Goal: Task Accomplishment & Management: Complete application form

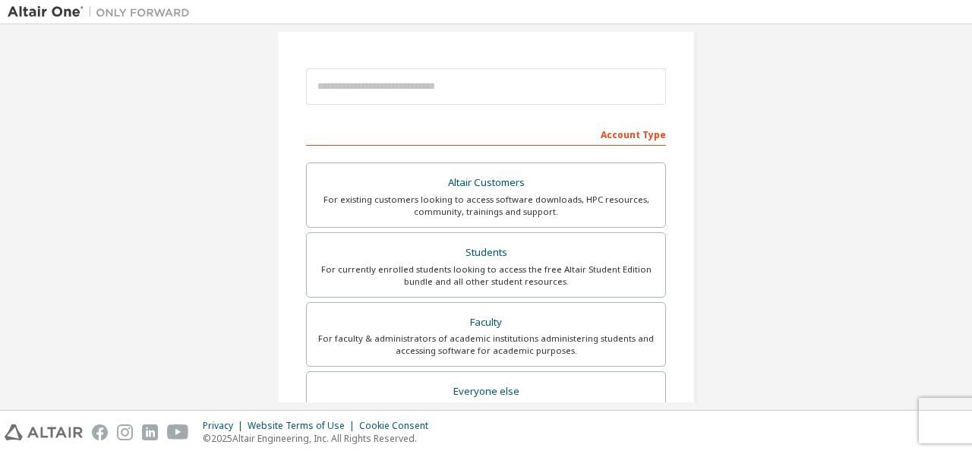
scroll to position [179, 0]
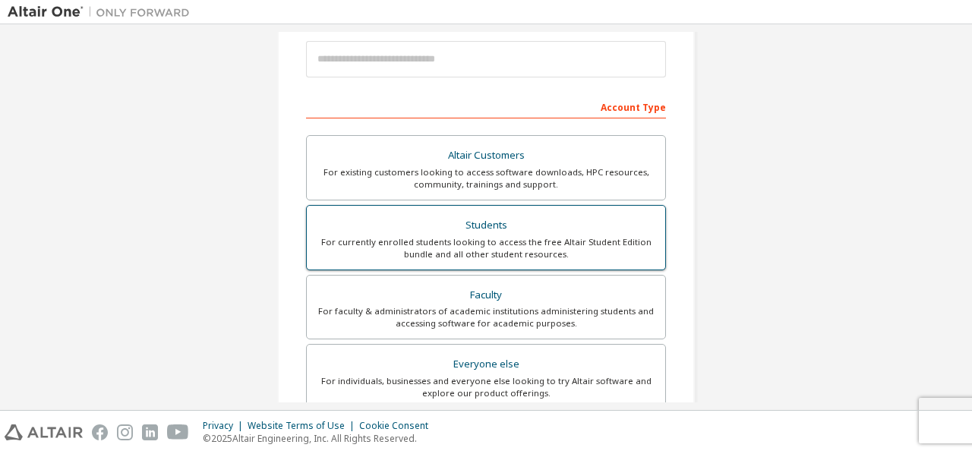
click at [453, 225] on div "Students" at bounding box center [486, 225] width 340 height 21
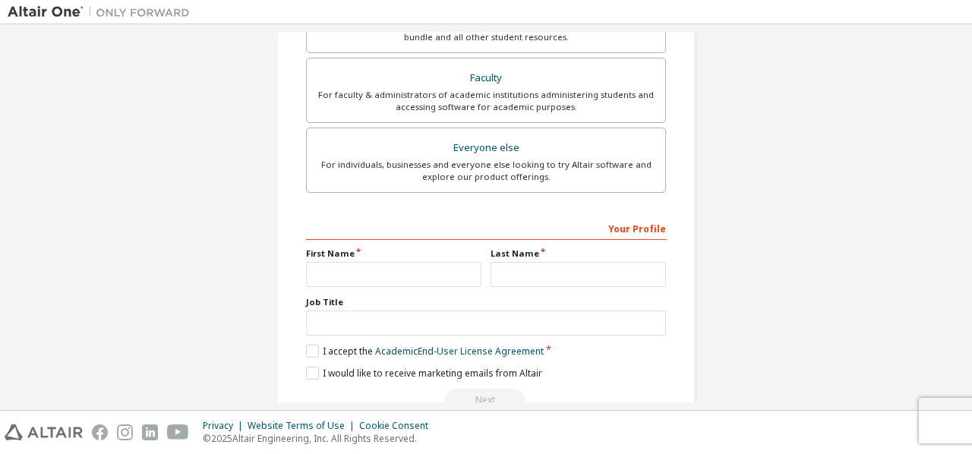
scroll to position [469, 0]
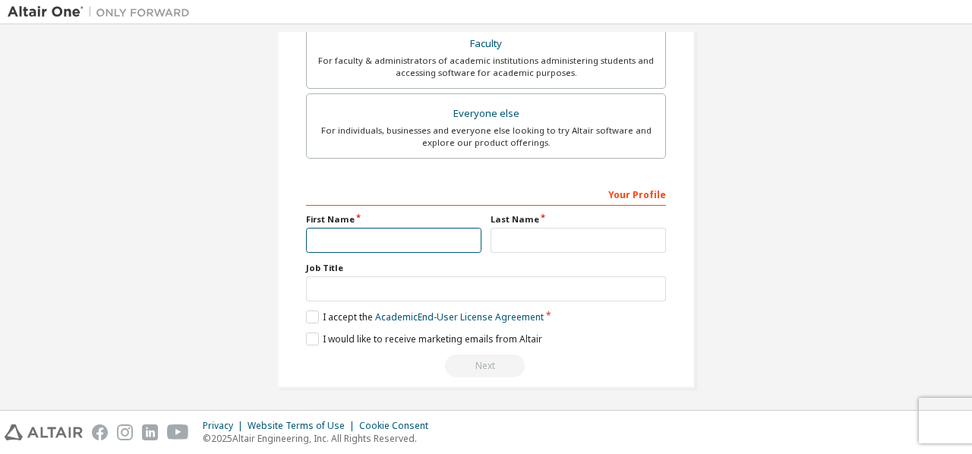
click at [375, 233] on input "text" at bounding box center [393, 240] width 175 height 25
type input "**********"
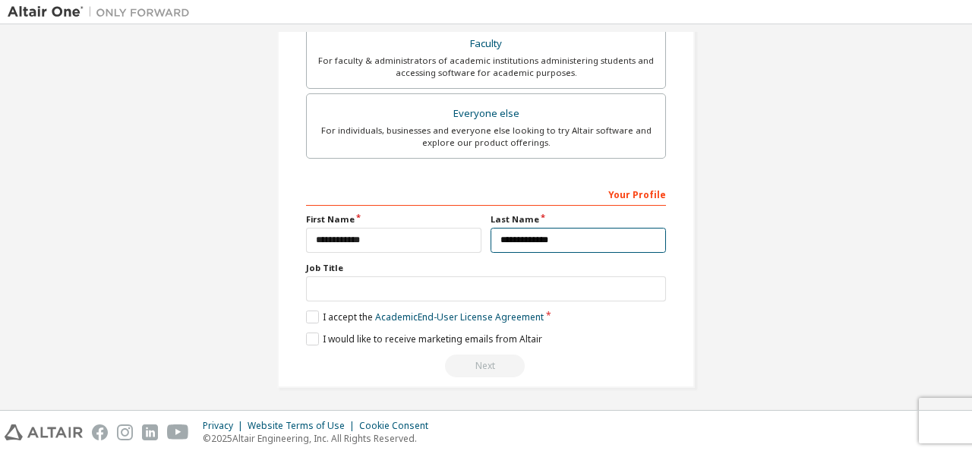
type input "**********"
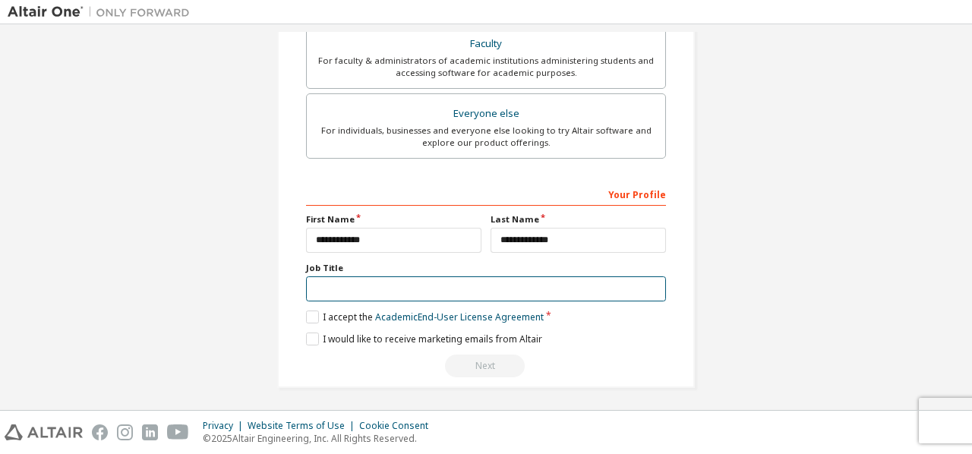
click at [329, 288] on input "text" at bounding box center [486, 288] width 360 height 25
type input "*"
type input "**********"
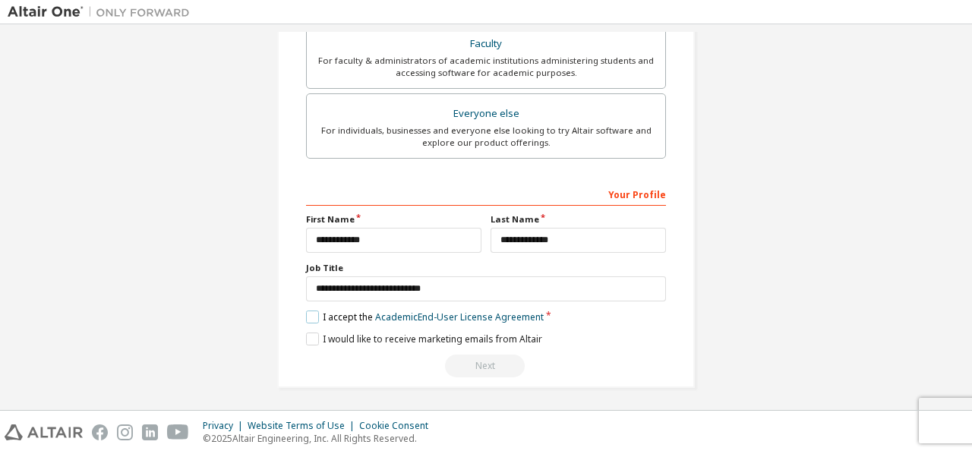
click at [308, 317] on label "I accept the Academic End-User License Agreement" at bounding box center [425, 316] width 238 height 13
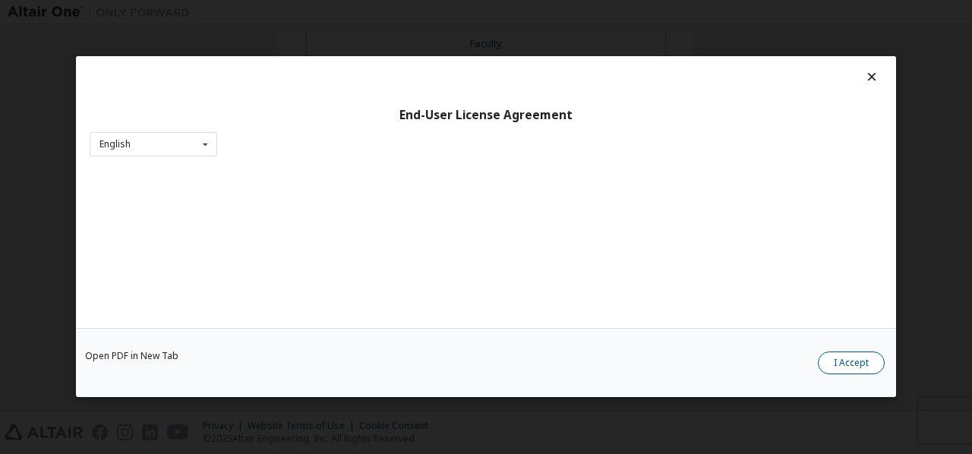
click at [856, 374] on button "I Accept" at bounding box center [851, 363] width 67 height 23
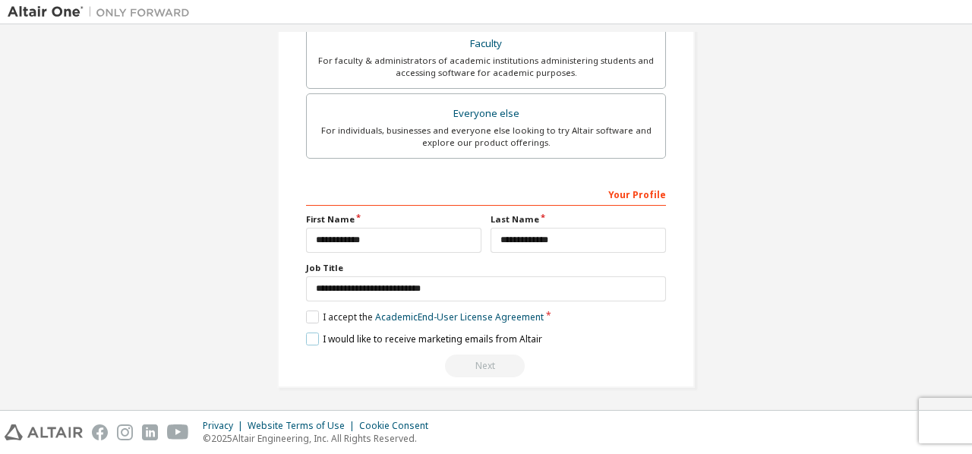
click at [401, 339] on label "I would like to receive marketing emails from Altair" at bounding box center [424, 338] width 236 height 13
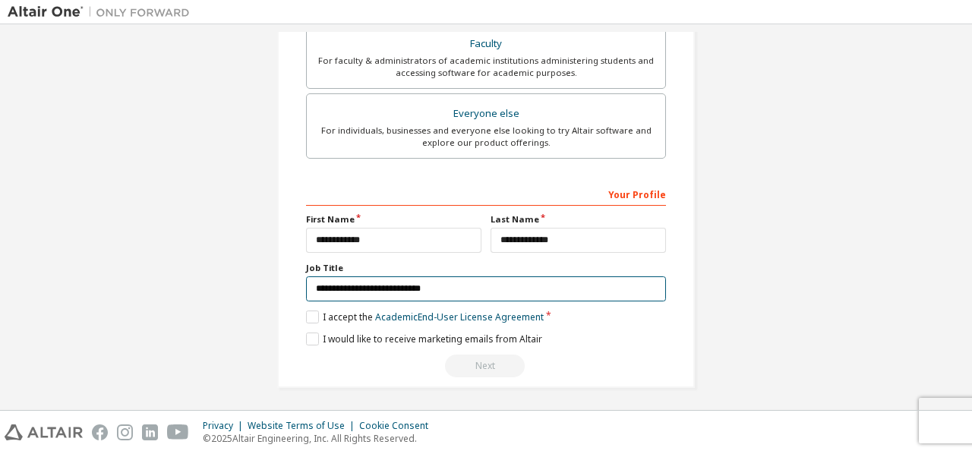
click at [584, 294] on input "**********" at bounding box center [486, 288] width 360 height 25
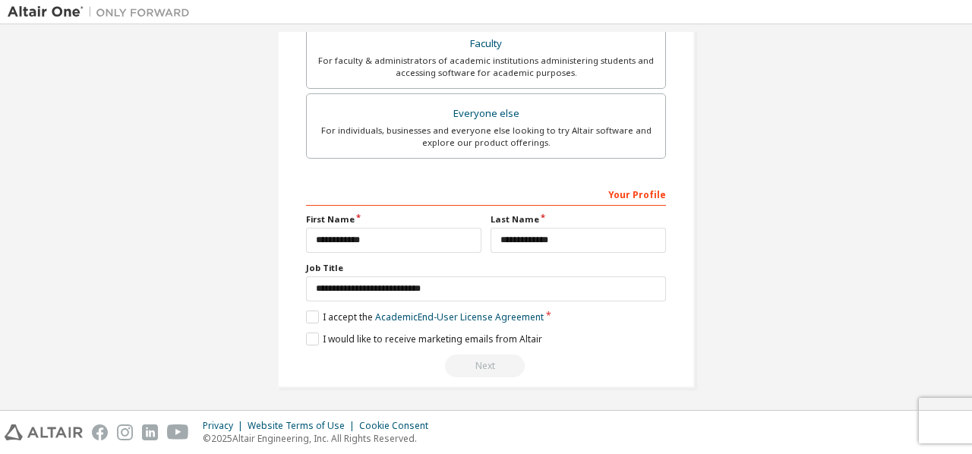
click at [476, 354] on div "Next" at bounding box center [486, 365] width 360 height 23
click at [483, 317] on link "Academic End-User License Agreement" at bounding box center [459, 316] width 169 height 13
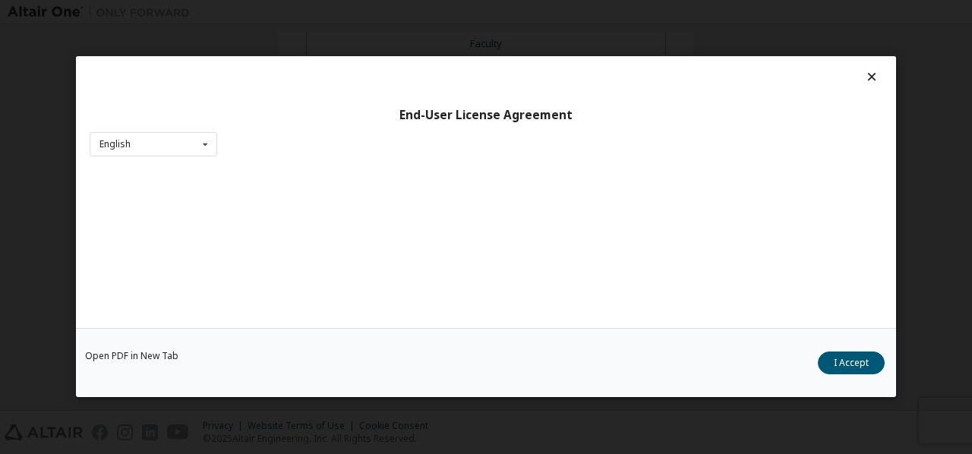
scroll to position [58, 0]
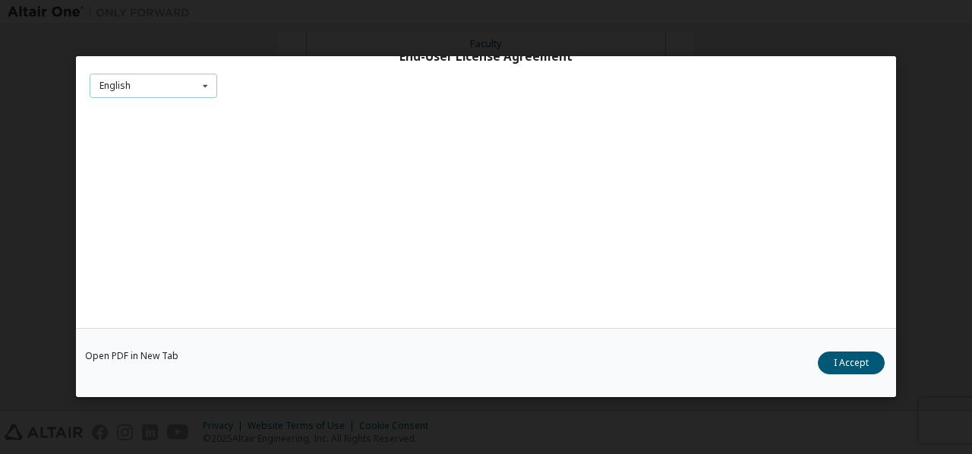
click at [206, 81] on icon at bounding box center [205, 86] width 19 height 24
click at [167, 110] on div "English" at bounding box center [153, 110] width 126 height 24
click at [832, 370] on button "I Accept" at bounding box center [851, 363] width 67 height 23
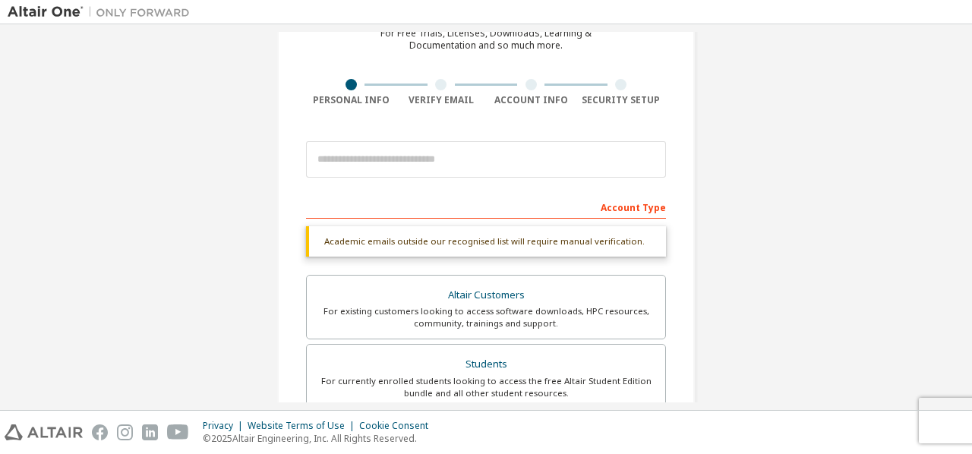
scroll to position [77, 0]
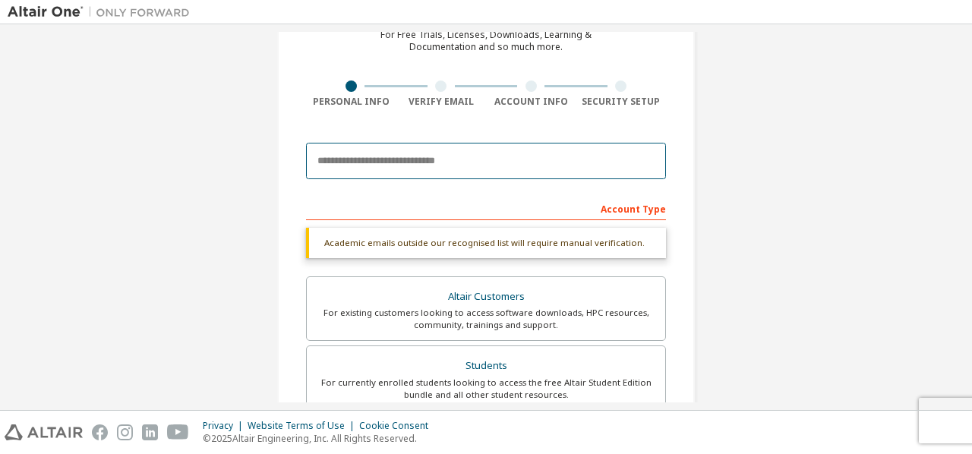
click at [537, 160] on input "email" at bounding box center [486, 161] width 360 height 36
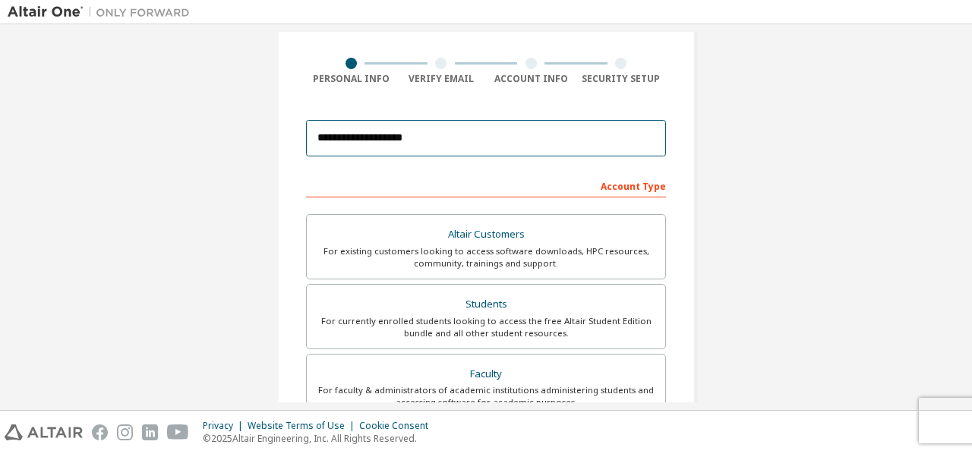
scroll to position [430, 0]
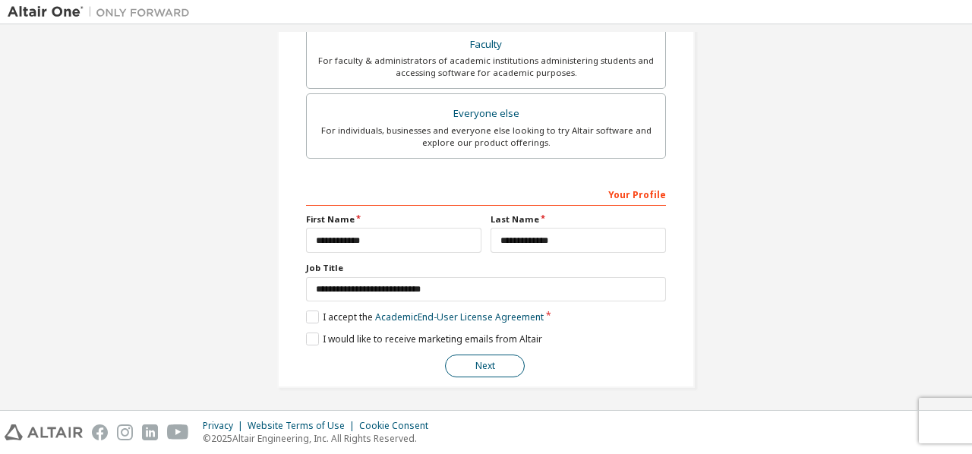
type input "**********"
click at [471, 370] on button "Next" at bounding box center [485, 365] width 80 height 23
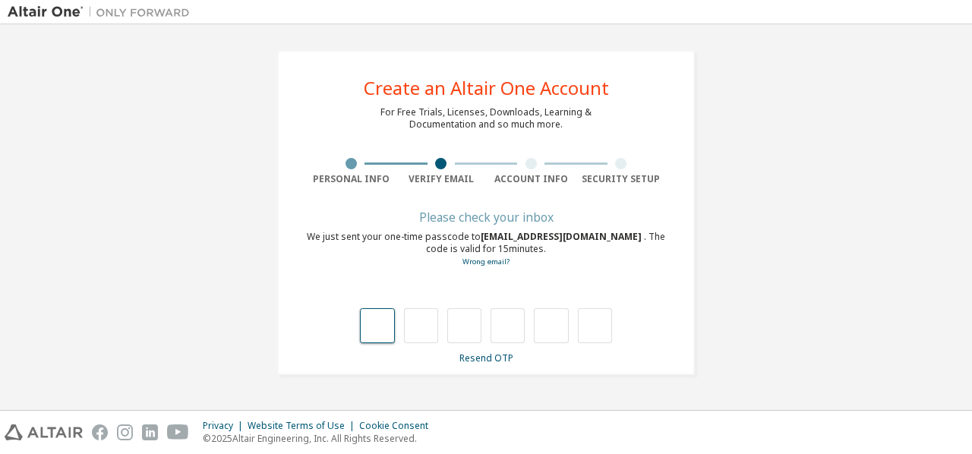
type input "*"
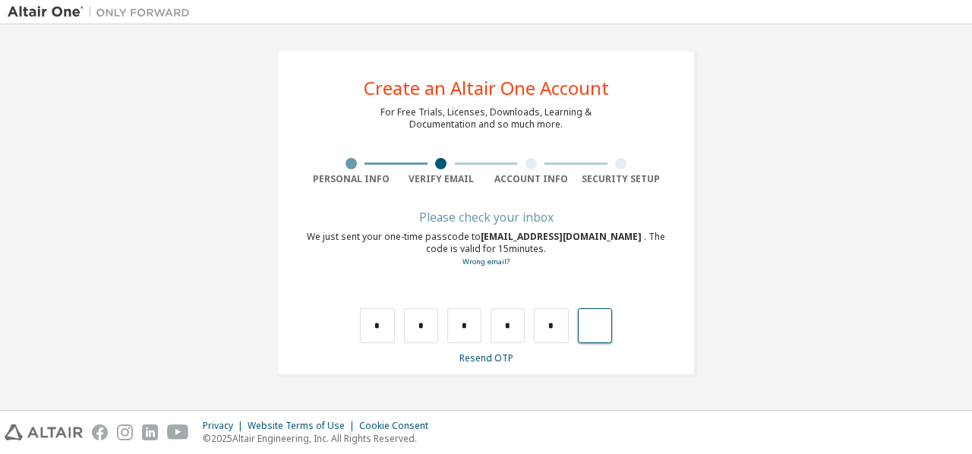
type input "*"
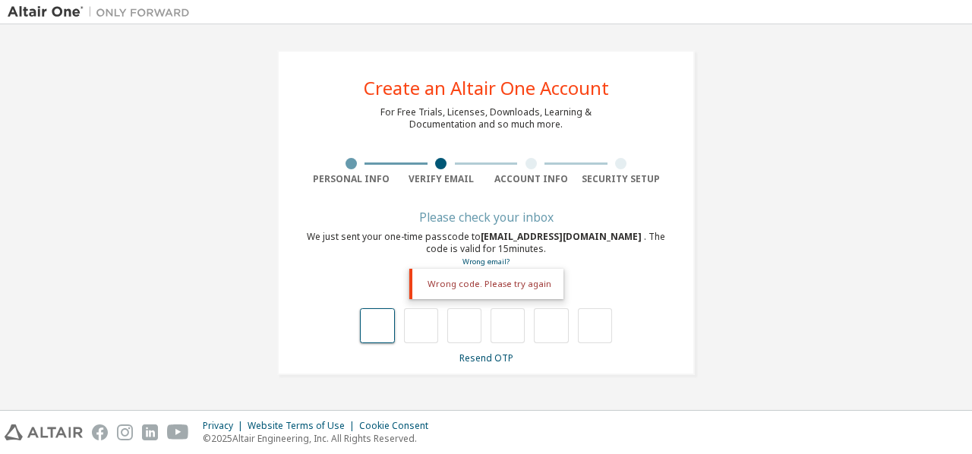
click at [377, 317] on input "text" at bounding box center [377, 325] width 34 height 35
type input "*"
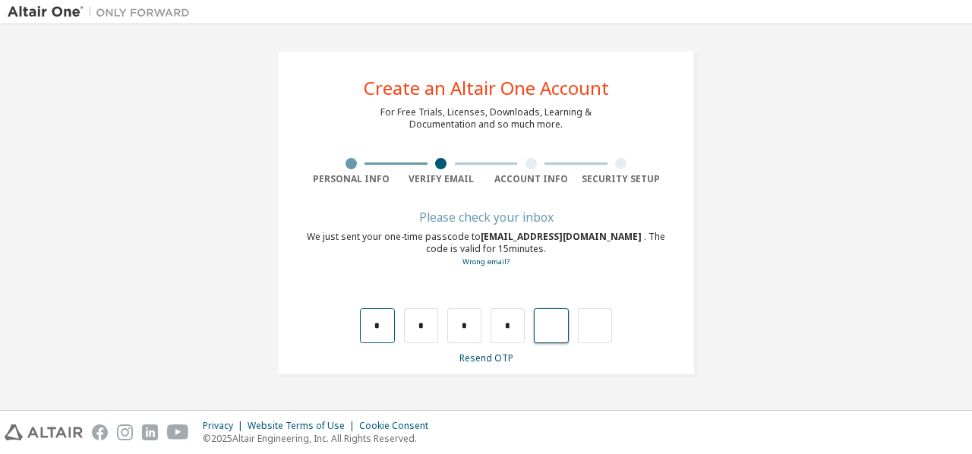
type input "*"
